Goal: Transaction & Acquisition: Download file/media

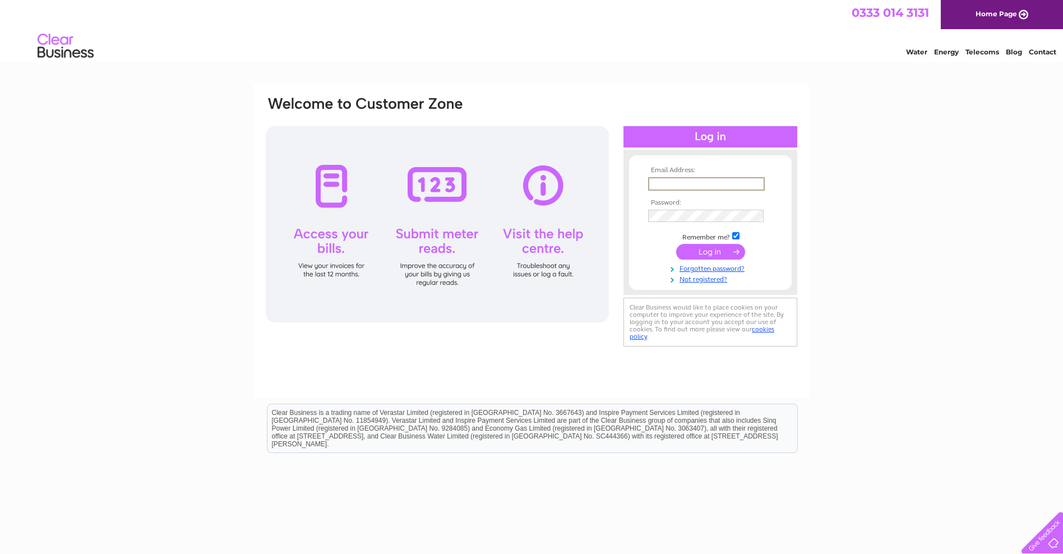
click at [652, 185] on input "text" at bounding box center [706, 183] width 117 height 13
type input "[EMAIL_ADDRESS][DOMAIN_NAME]"
click at [704, 252] on input "submit" at bounding box center [710, 251] width 69 height 16
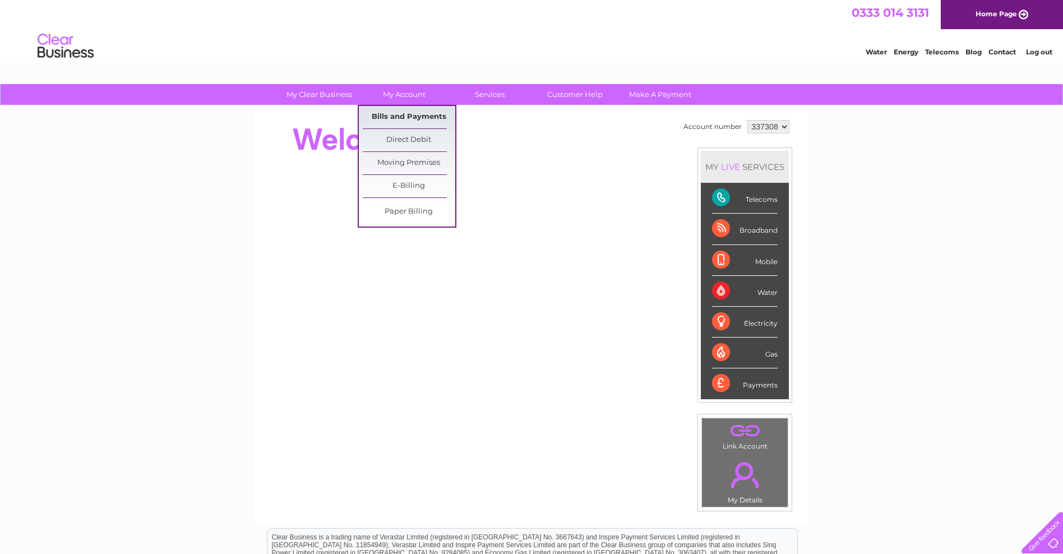
click at [402, 115] on link "Bills and Payments" at bounding box center [409, 117] width 92 height 22
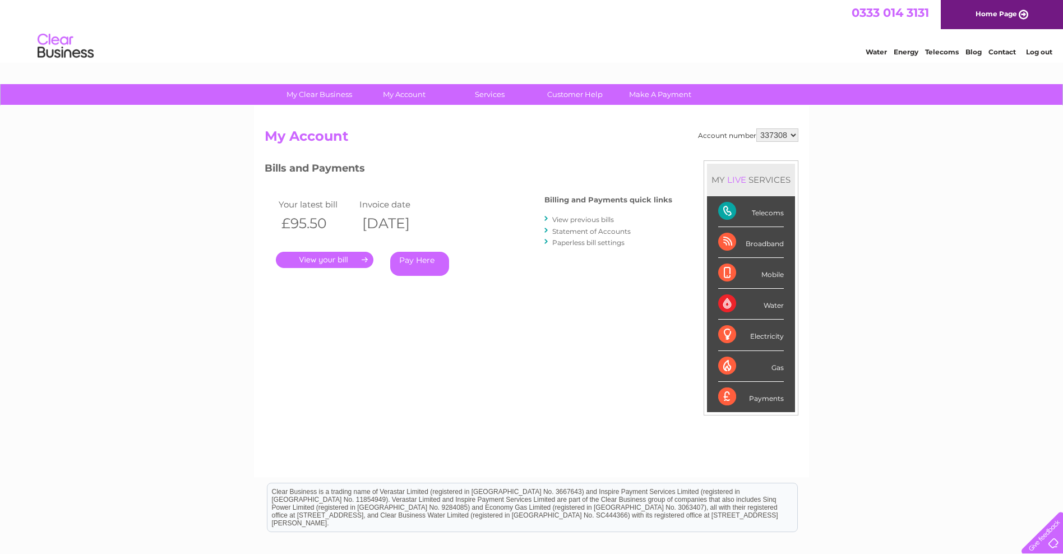
click at [582, 219] on link "View previous bills" at bounding box center [583, 219] width 62 height 8
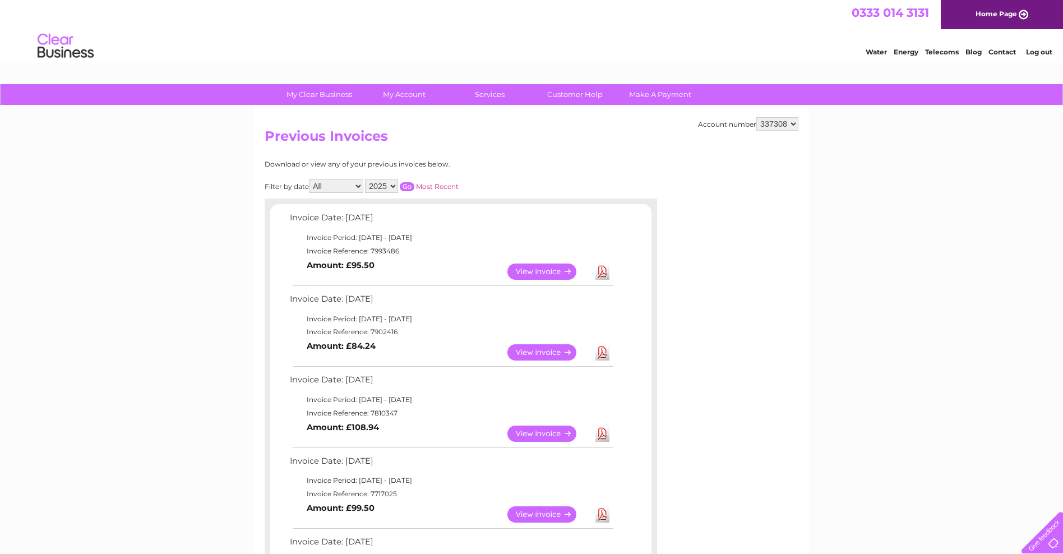
click at [600, 270] on link "Download" at bounding box center [602, 271] width 14 height 16
click at [598, 353] on link "Download" at bounding box center [602, 352] width 14 height 16
click at [600, 433] on link "Download" at bounding box center [602, 433] width 14 height 16
